Goal: Transaction & Acquisition: Subscribe to service/newsletter

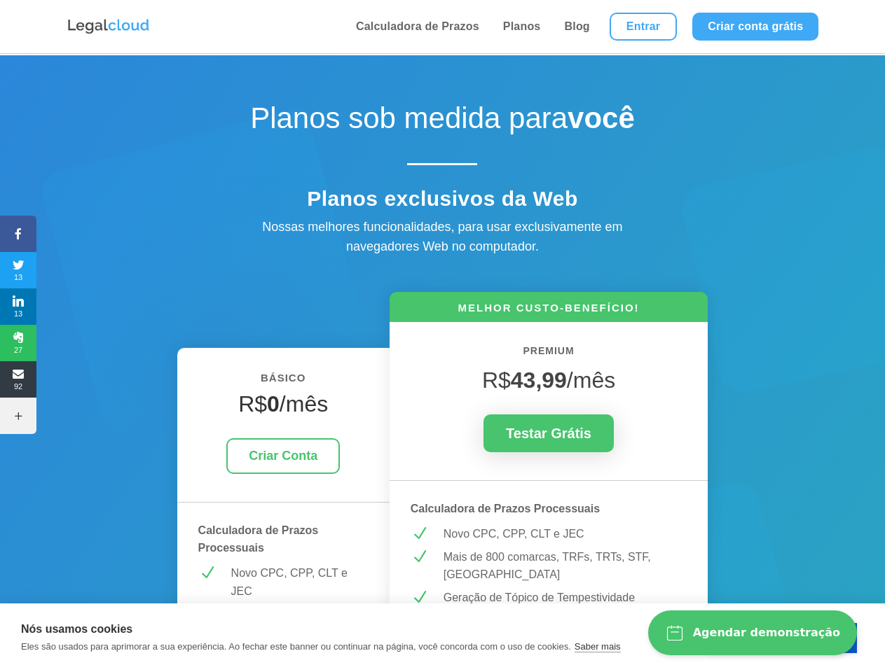
click at [18, 234] on icon at bounding box center [18, 233] width 36 height 11
click at [18, 270] on span "13" at bounding box center [18, 270] width 36 height 22
click at [18, 307] on span "13" at bounding box center [18, 307] width 36 height 22
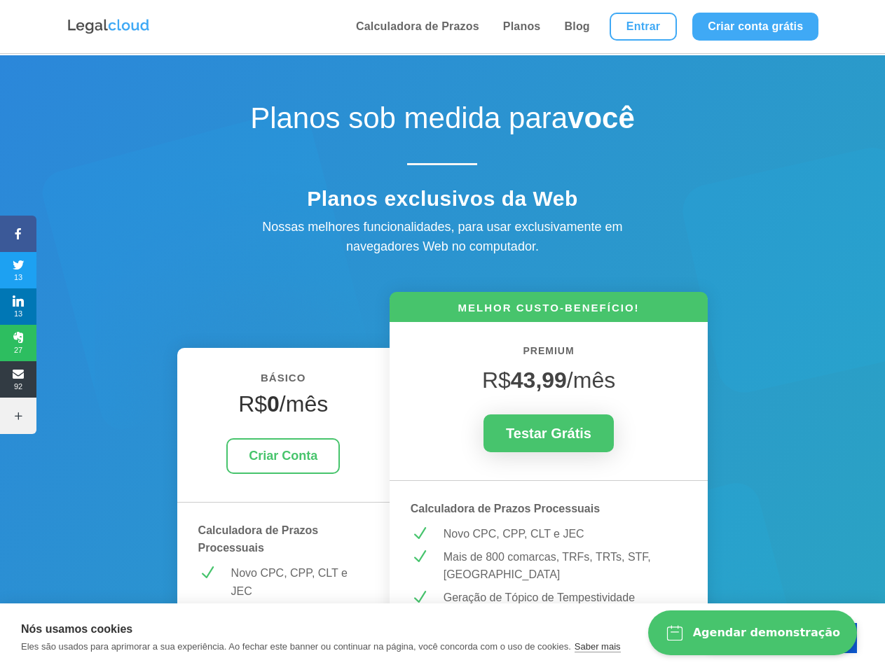
click at [18, 343] on span "27" at bounding box center [18, 343] width 36 height 22
click at [18, 380] on span "92" at bounding box center [18, 379] width 36 height 22
click at [18, 416] on icon at bounding box center [18, 415] width 36 height 11
